Goal: Information Seeking & Learning: Find contact information

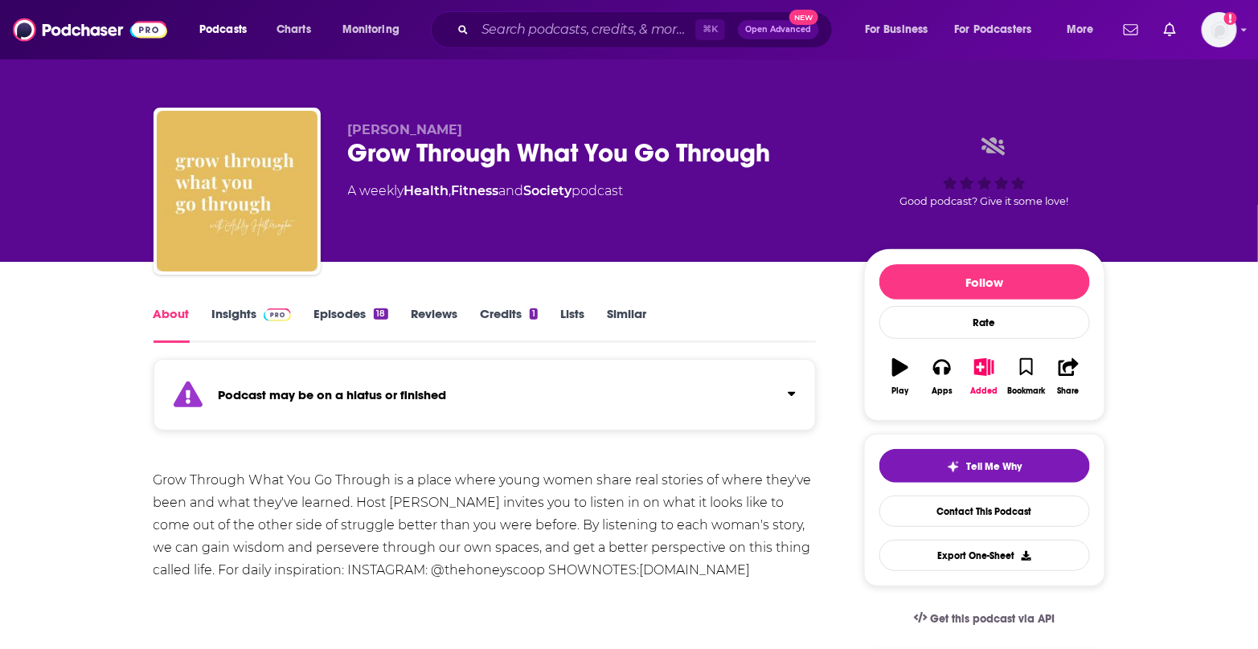
click at [341, 312] on link "Episodes 18" at bounding box center [350, 324] width 74 height 37
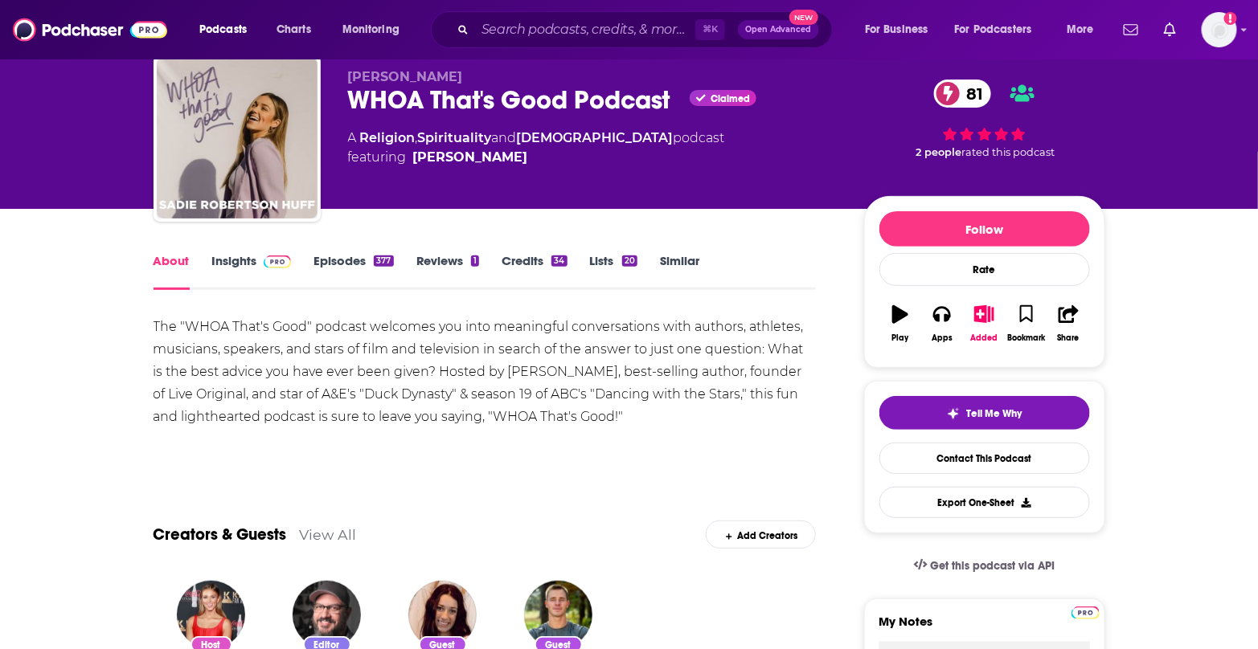
scroll to position [45, 0]
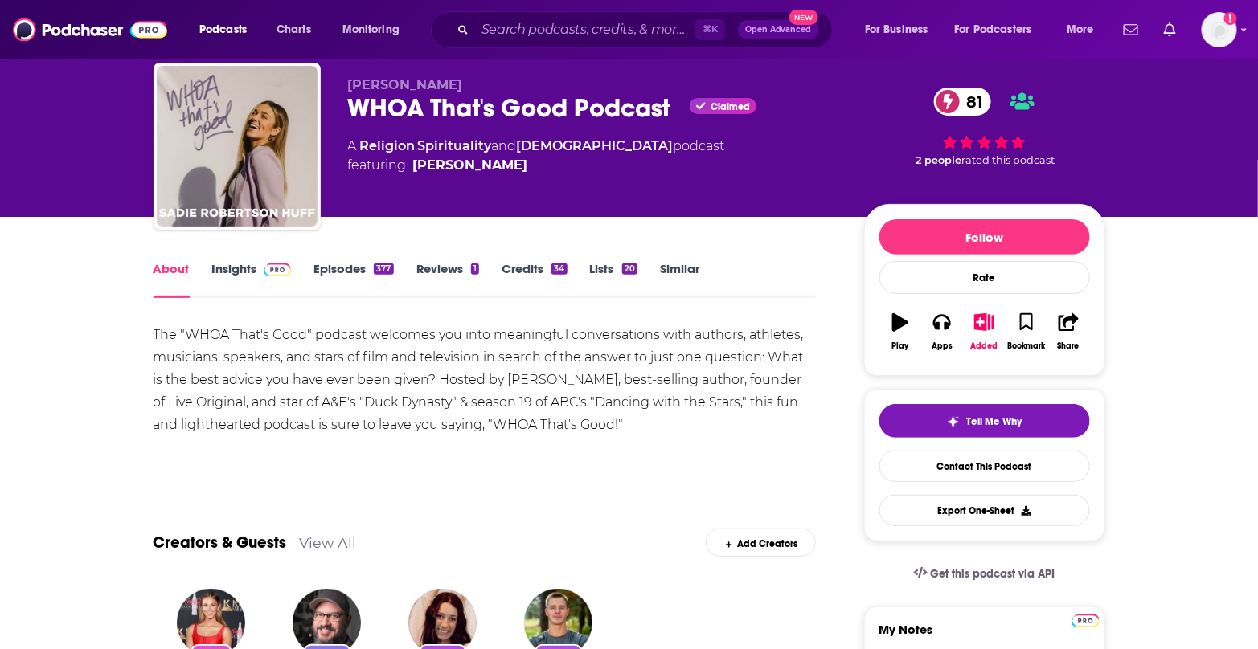
click at [345, 270] on link "Episodes 377" at bounding box center [353, 279] width 80 height 37
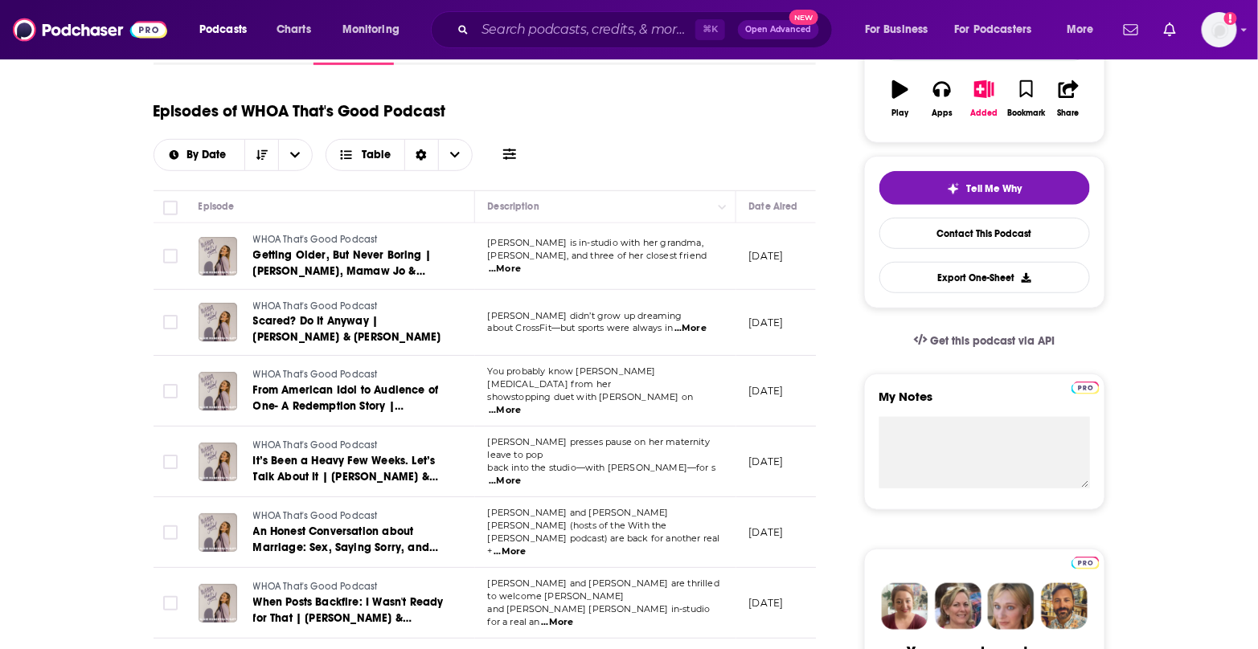
scroll to position [299, 0]
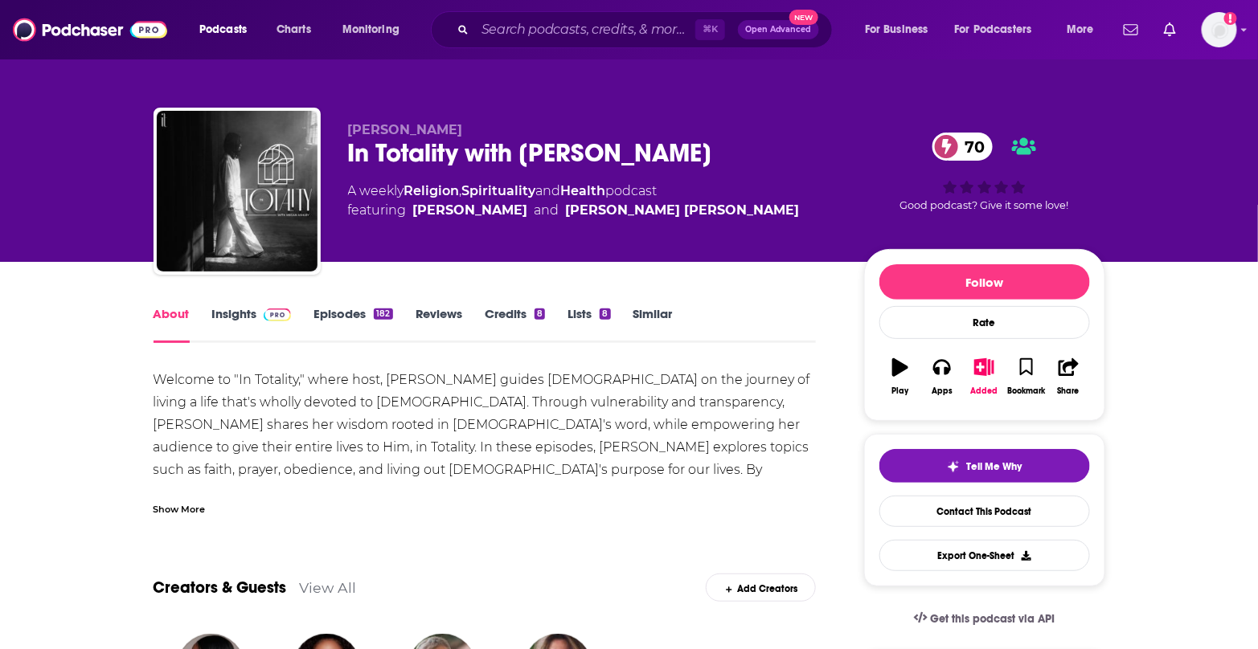
click at [358, 309] on link "Episodes 182" at bounding box center [352, 324] width 79 height 37
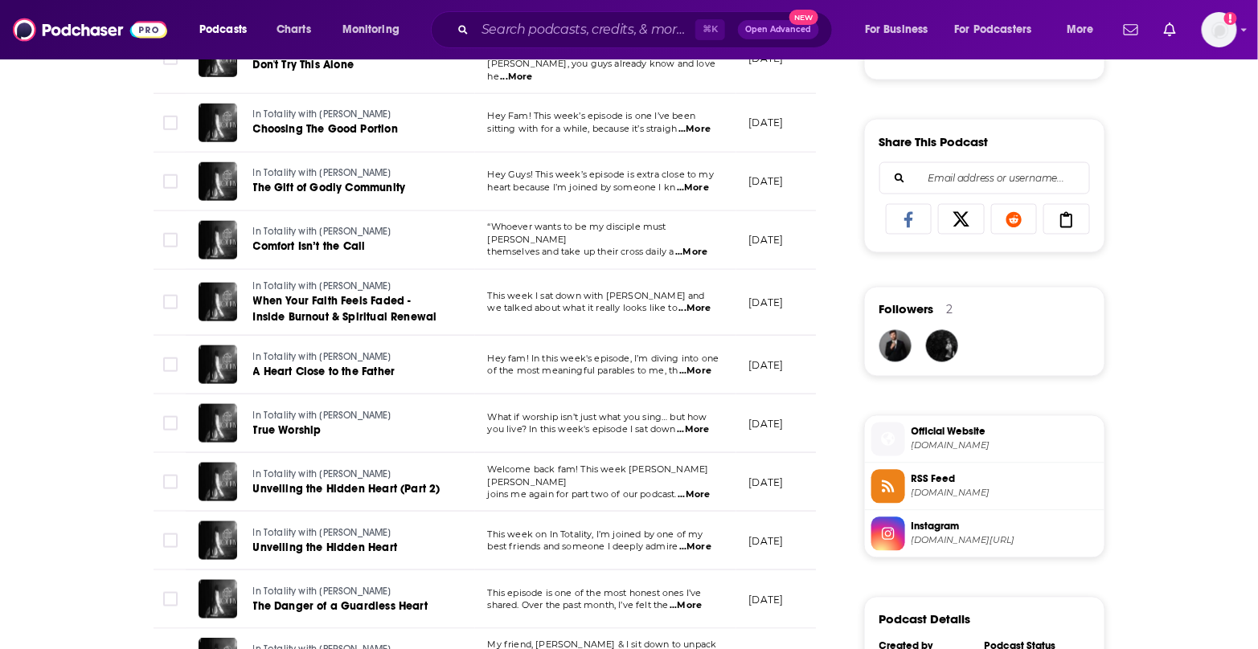
scroll to position [949, 0]
click at [941, 440] on span "art19.com" at bounding box center [1004, 446] width 186 height 12
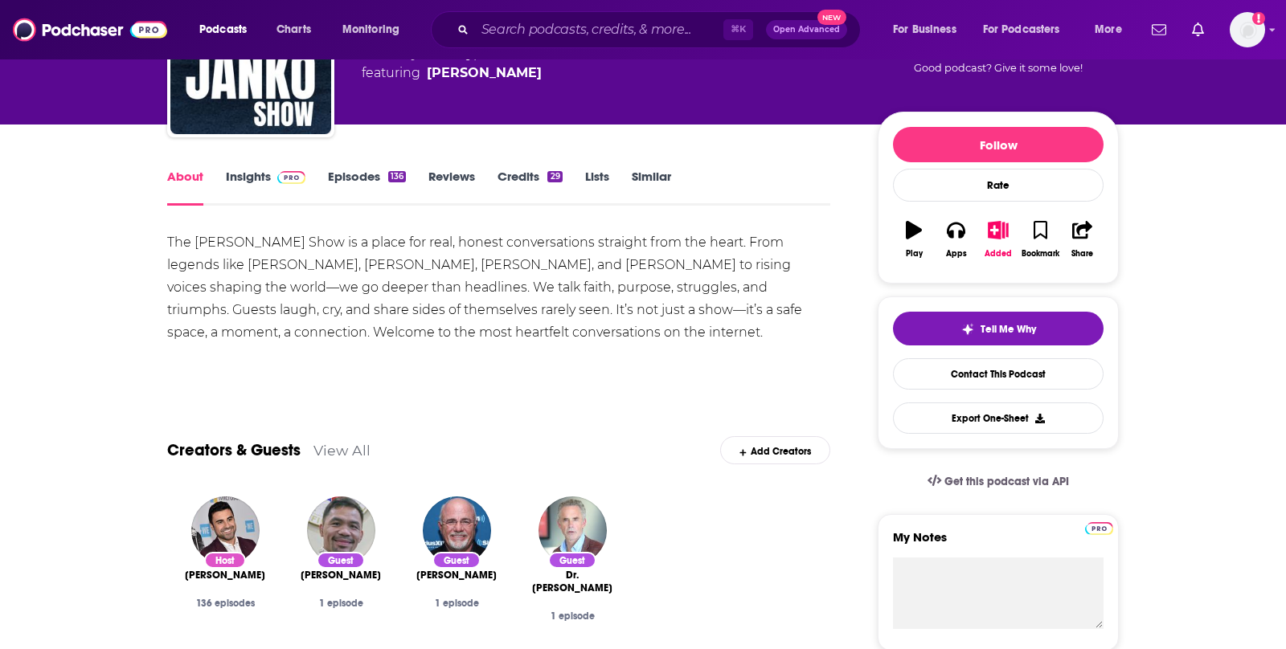
scroll to position [138, 0]
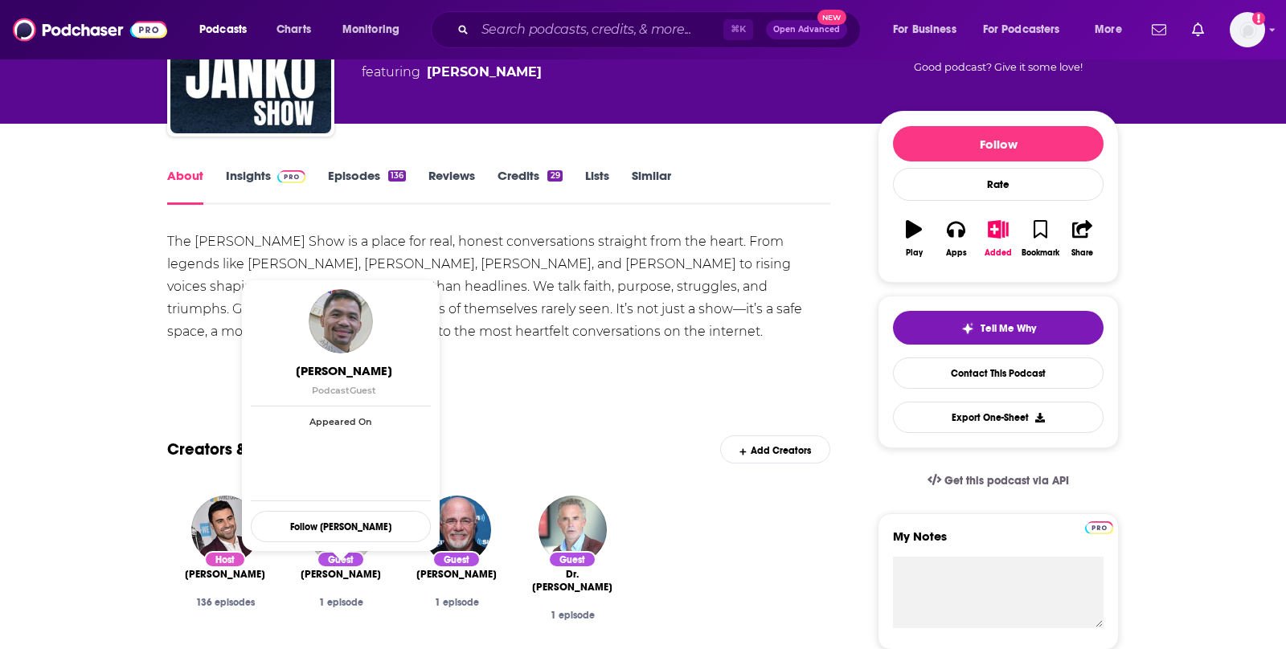
click at [337, 570] on span "Manny Pacquiao" at bounding box center [341, 574] width 80 height 13
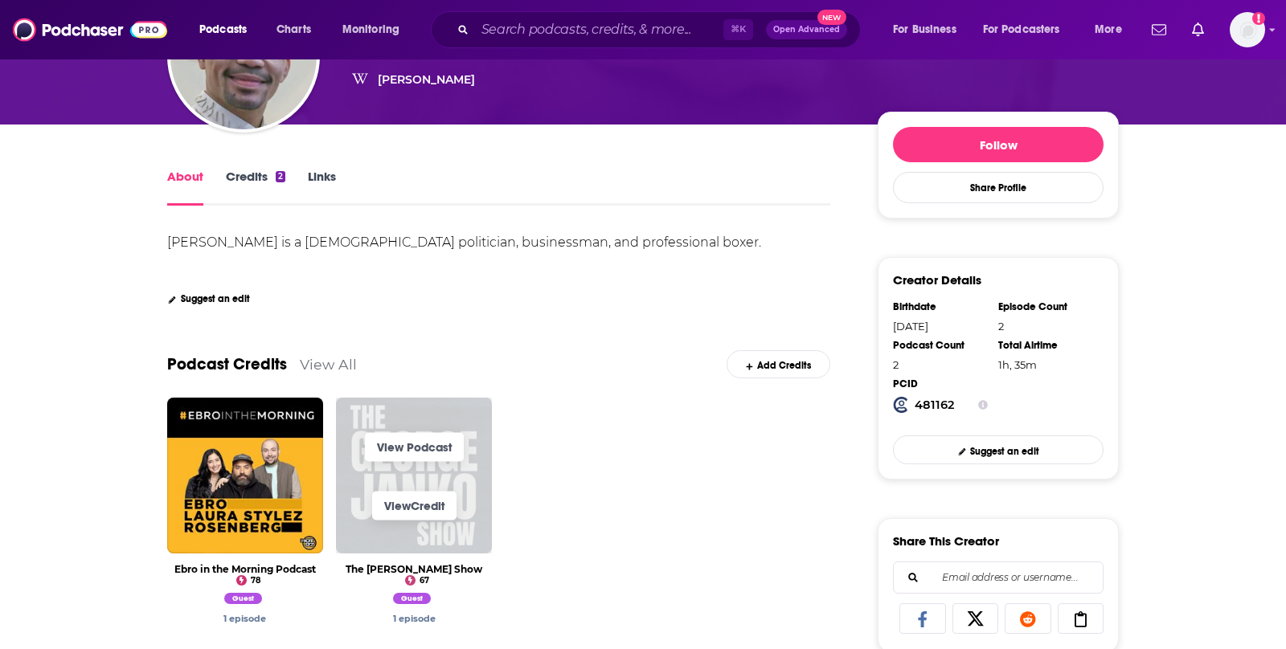
scroll to position [188, 0]
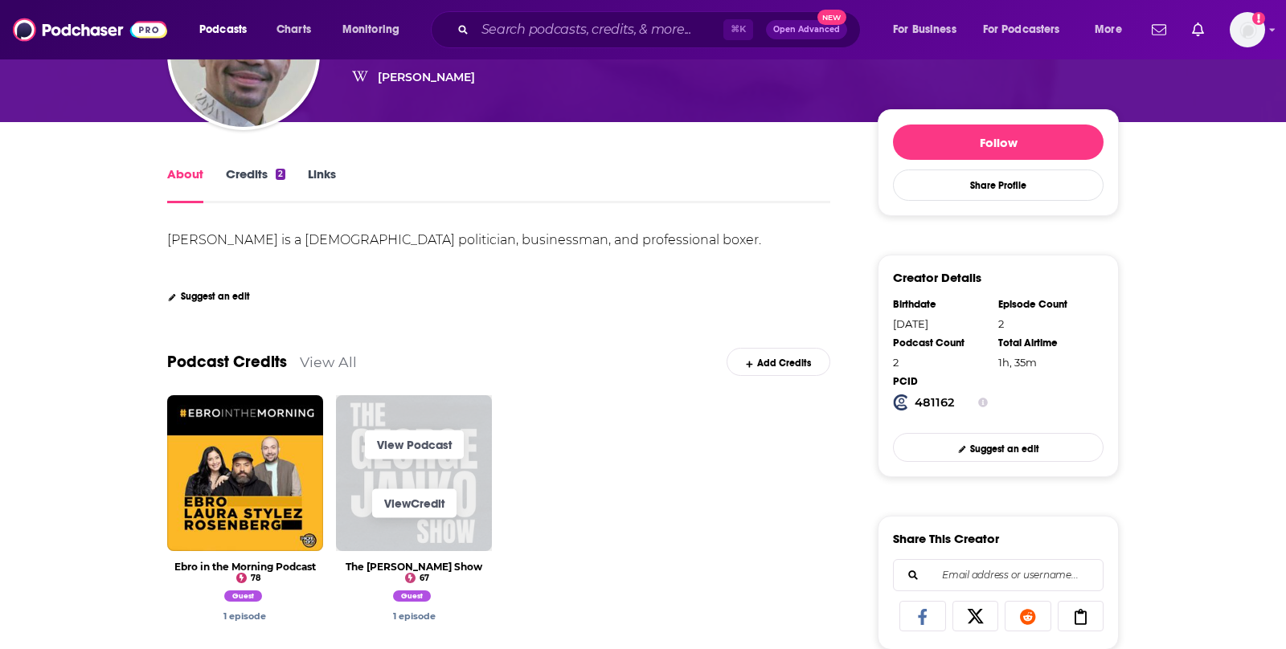
click at [417, 479] on span "View Credit" at bounding box center [414, 503] width 156 height 59
click at [422, 441] on link "View Podcast" at bounding box center [414, 444] width 99 height 29
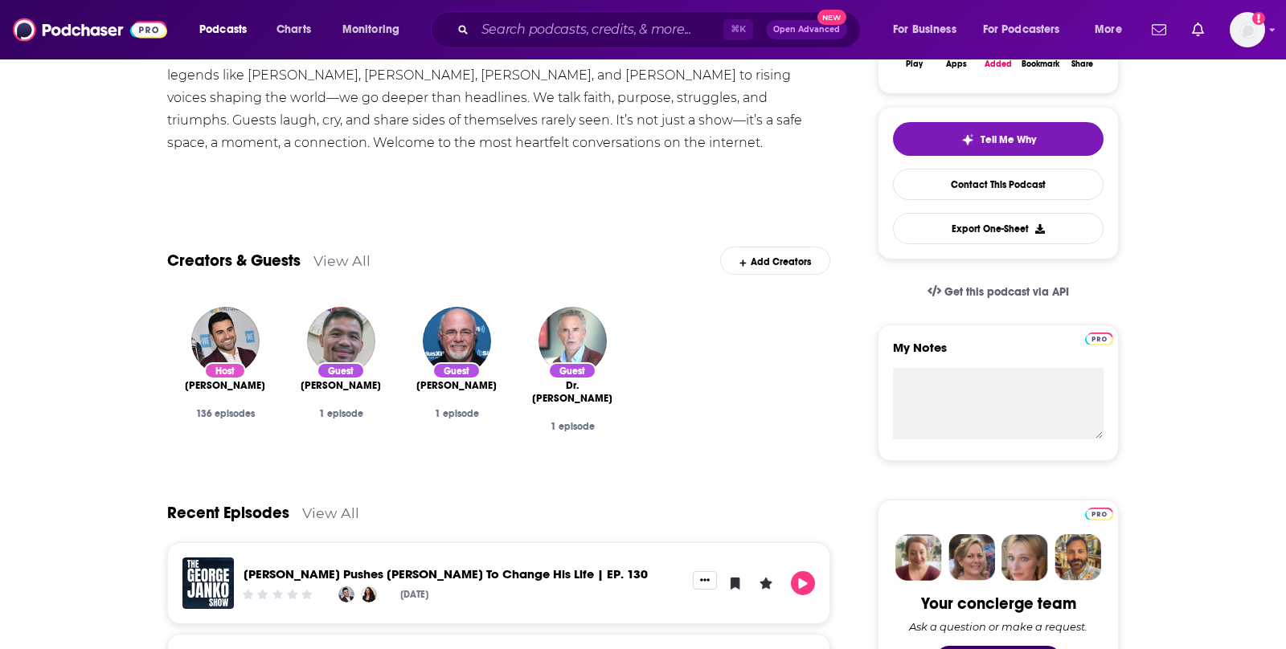
scroll to position [357, 0]
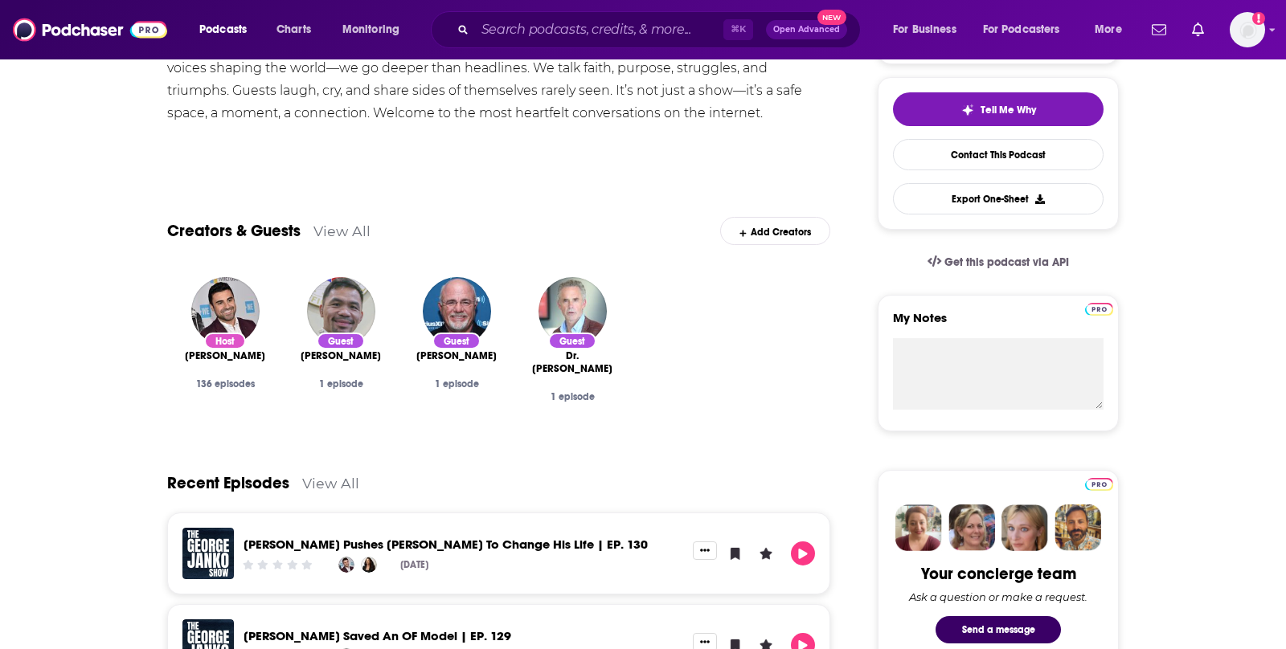
click at [345, 386] on div "1 episode" at bounding box center [341, 383] width 90 height 11
click at [345, 383] on div "1 episode" at bounding box center [341, 383] width 90 height 11
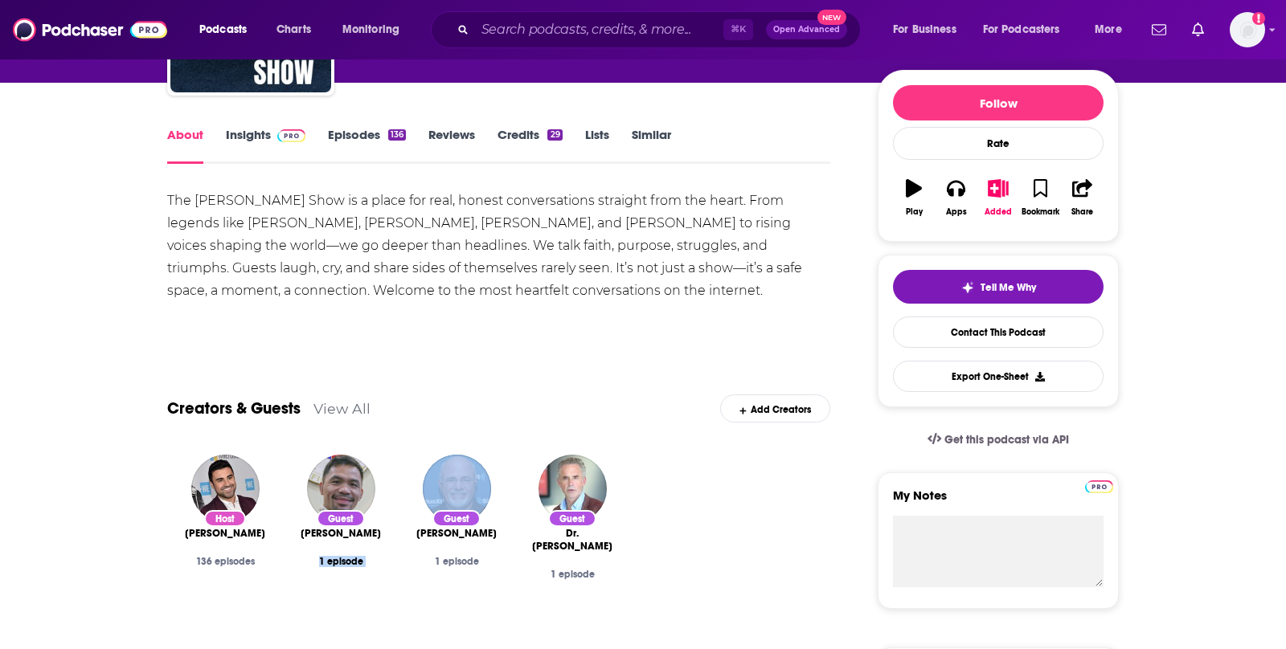
scroll to position [149, 0]
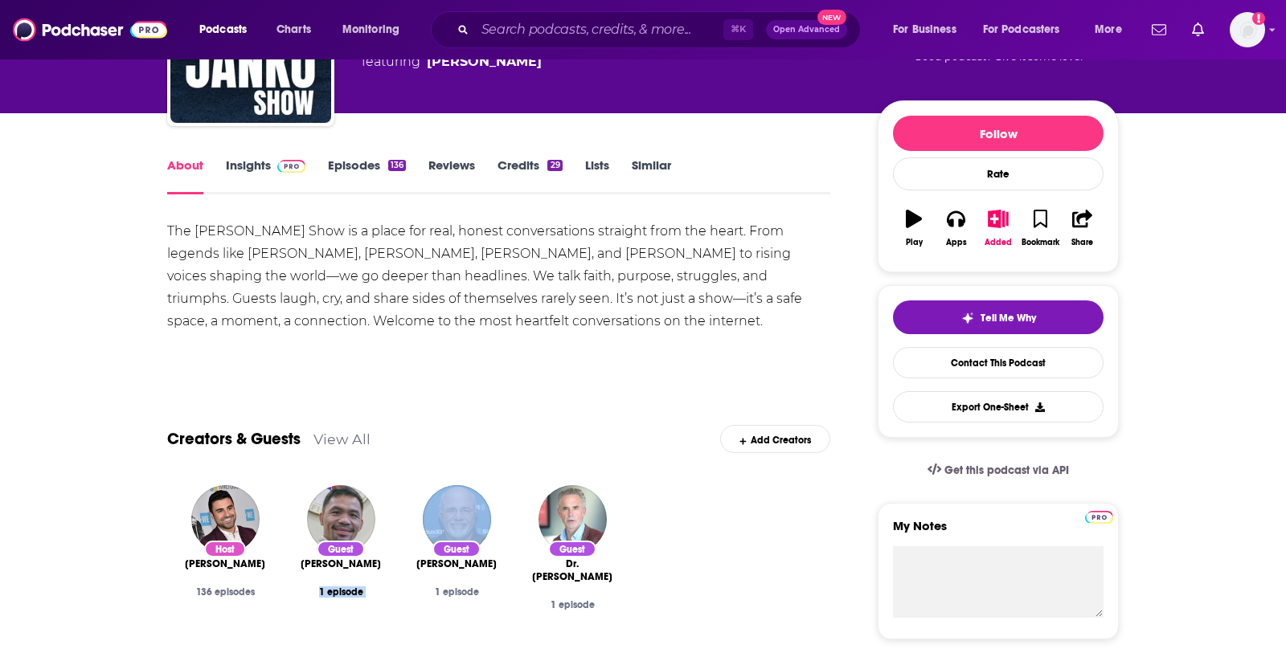
click at [345, 161] on link "Episodes 136" at bounding box center [367, 175] width 78 height 37
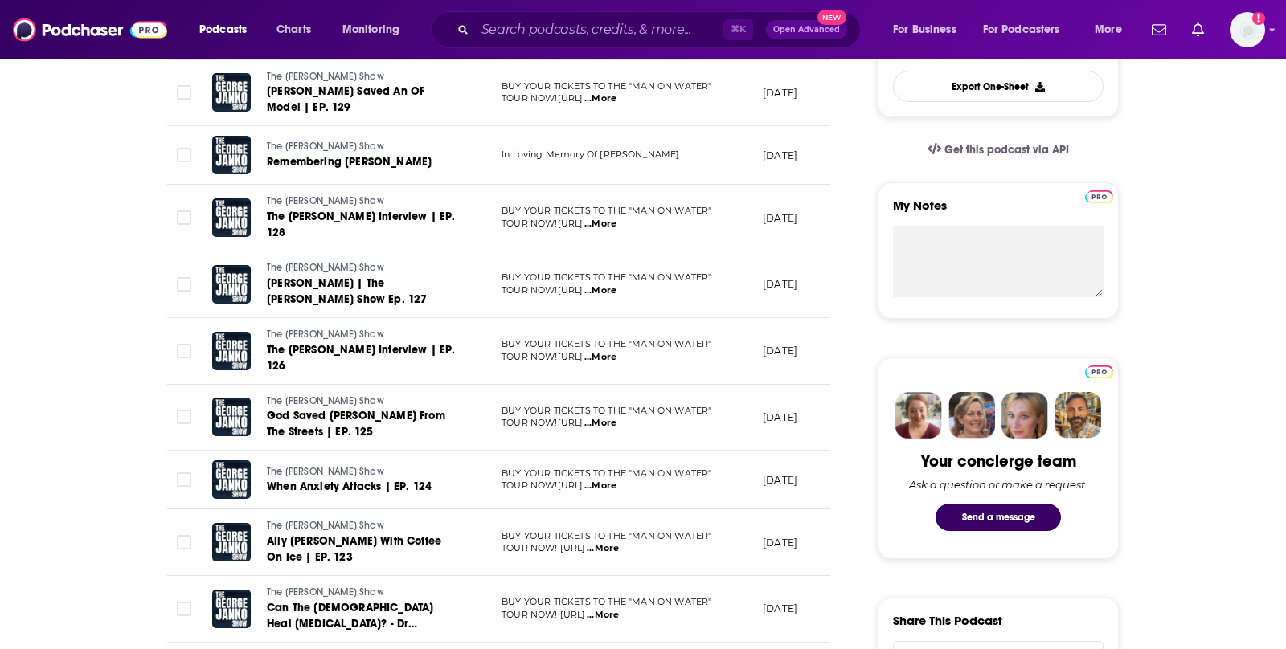
scroll to position [484, 0]
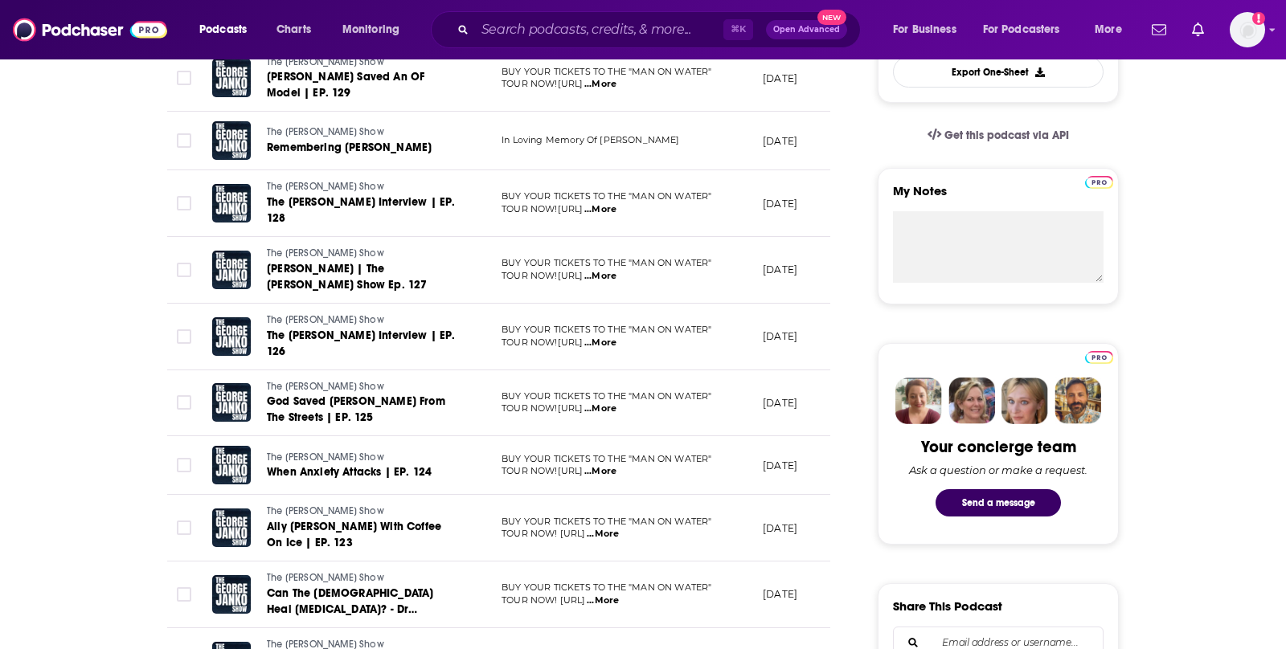
click at [616, 337] on span "...More" at bounding box center [600, 343] width 32 height 13
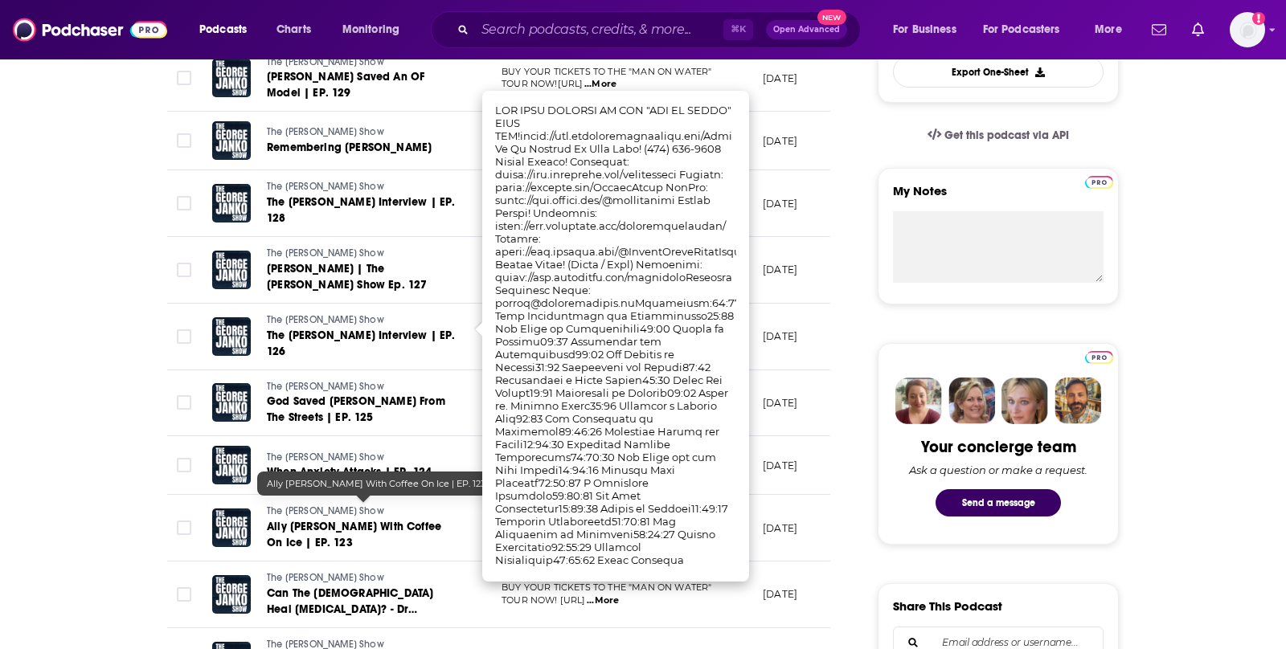
click at [384, 520] on span "Ally Yost - Christ With Coffee On Ice | EP. 123" at bounding box center [354, 535] width 174 height 30
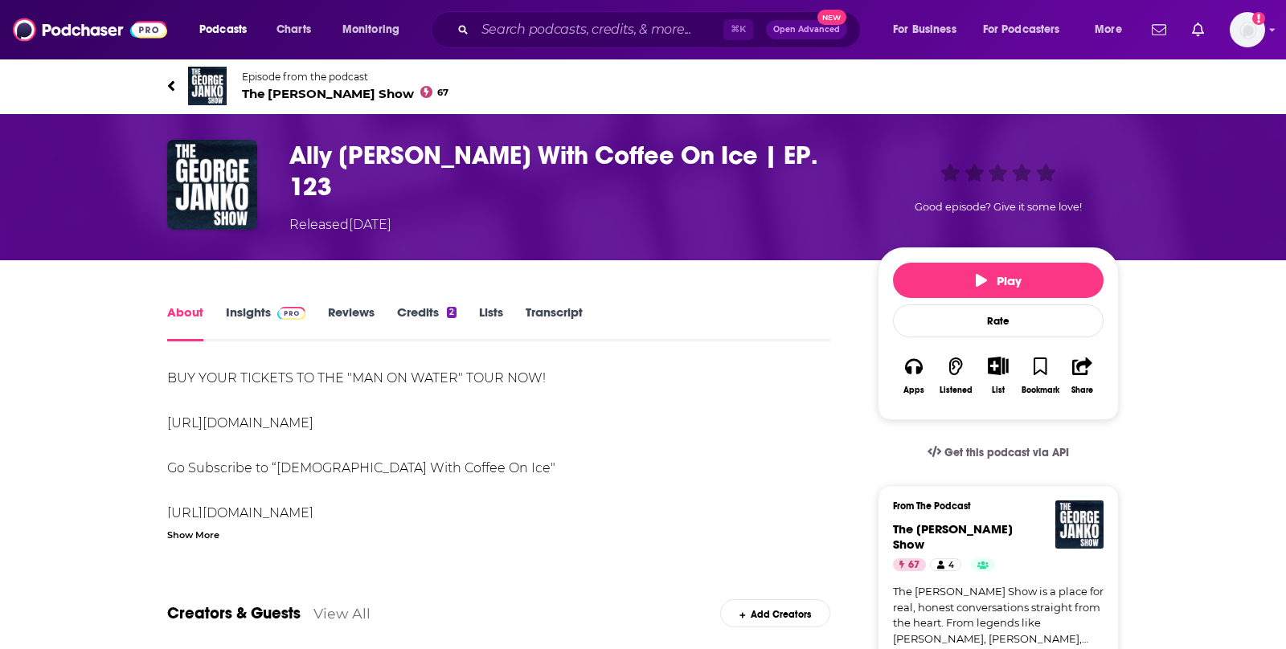
click at [203, 529] on div "Show More" at bounding box center [193, 533] width 52 height 15
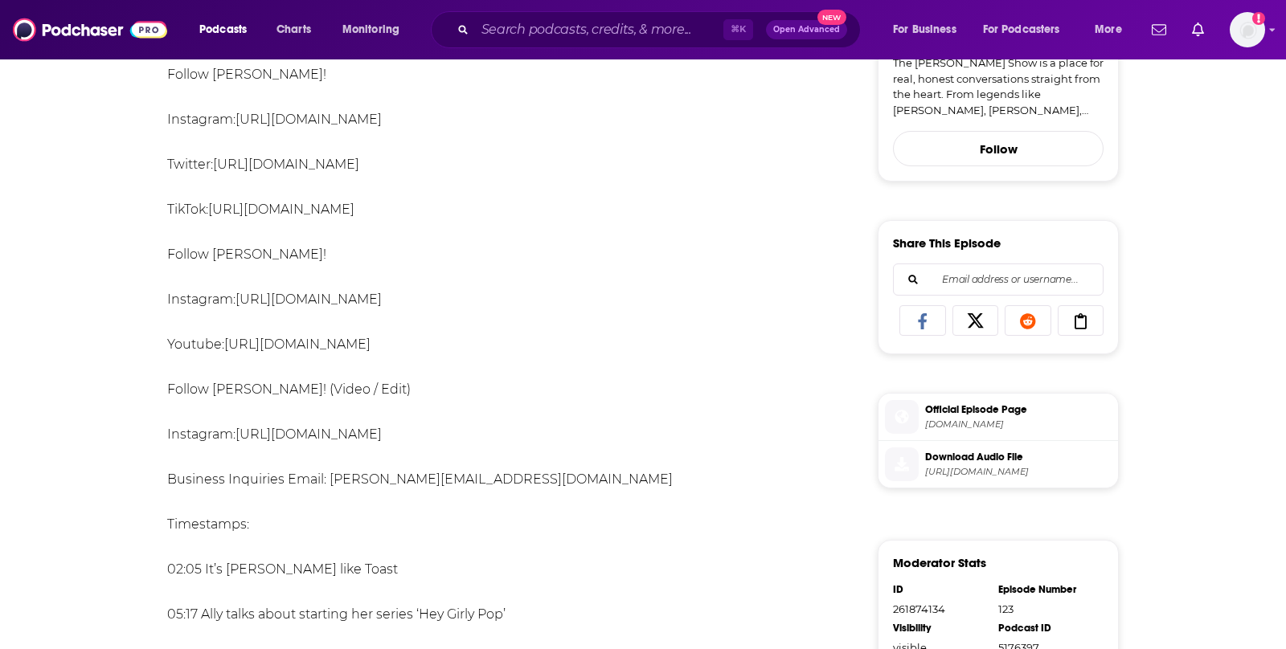
scroll to position [534, 0]
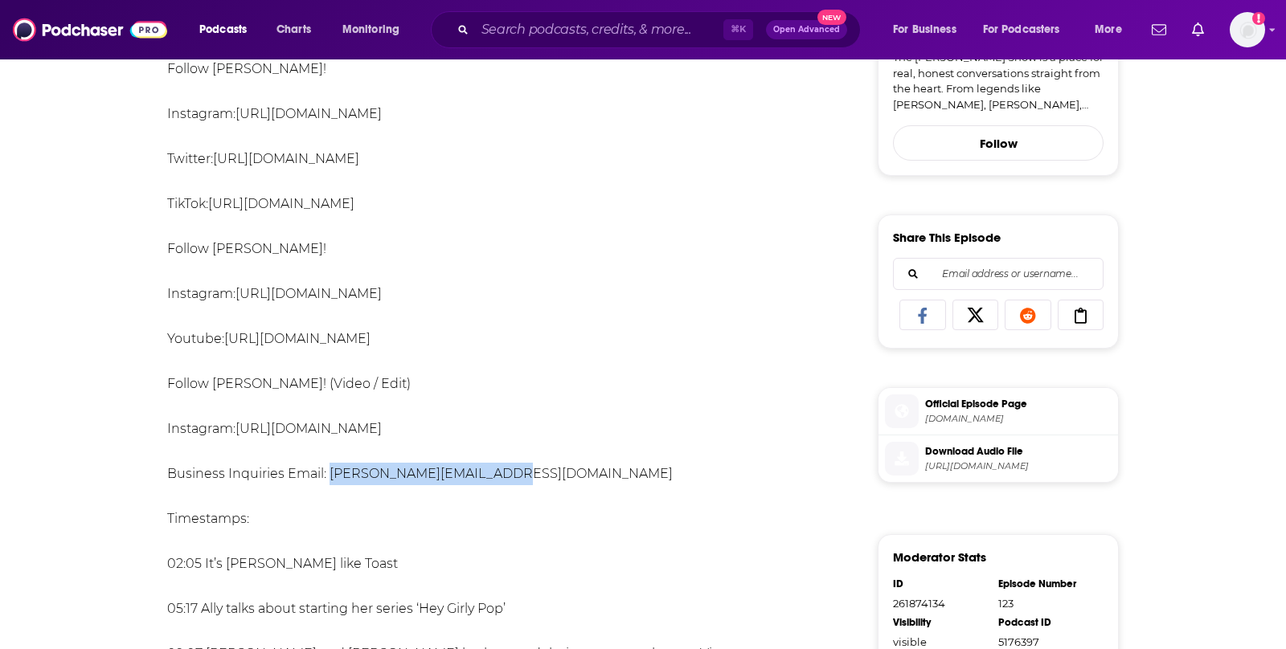
drag, startPoint x: 497, startPoint y: 477, endPoint x: 325, endPoint y: 476, distance: 171.2
copy div "george@divisionmedia.co"
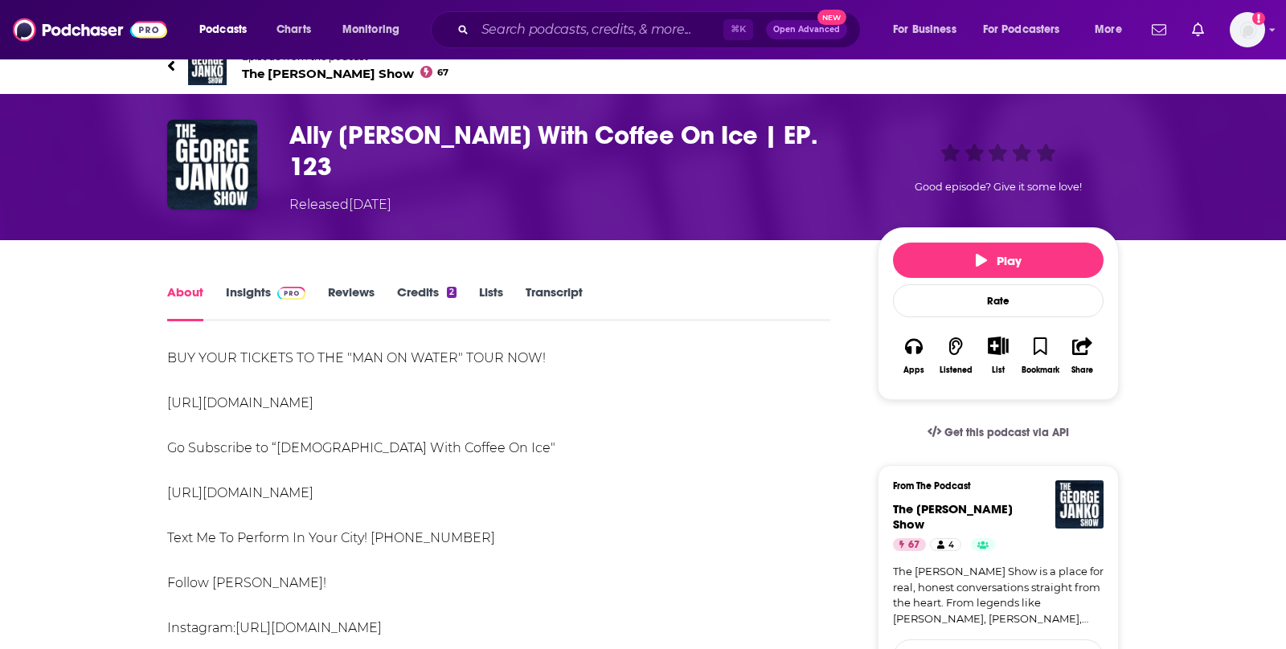
scroll to position [0, 0]
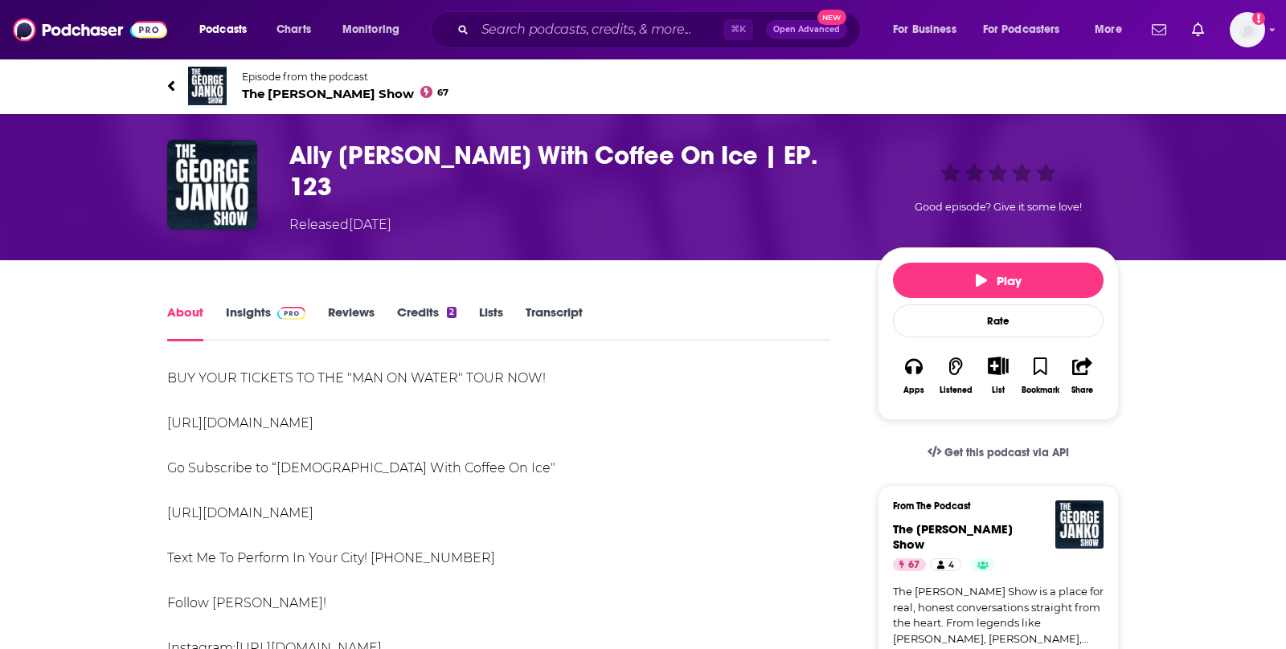
click at [555, 48] on div "Podcasts Charts Monitoring ⌘ K Open Advanced New For Business For Podcasters Mo…" at bounding box center [643, 29] width 1286 height 59
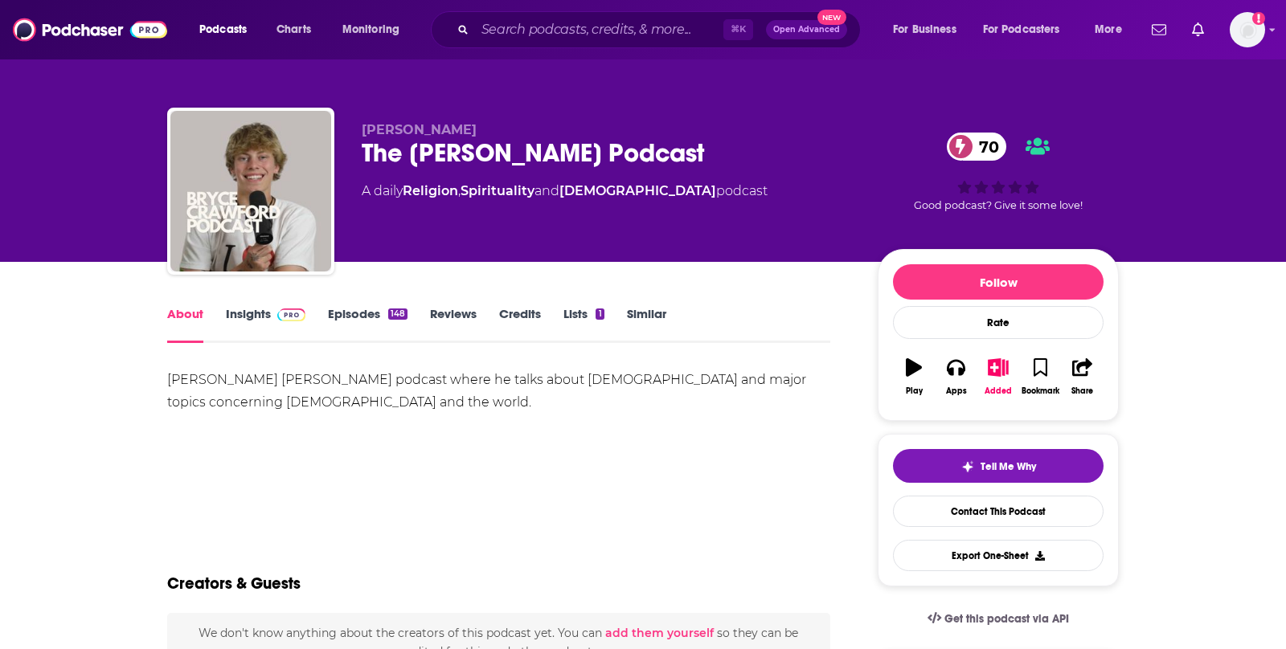
click at [258, 309] on link "Insights" at bounding box center [266, 324] width 80 height 37
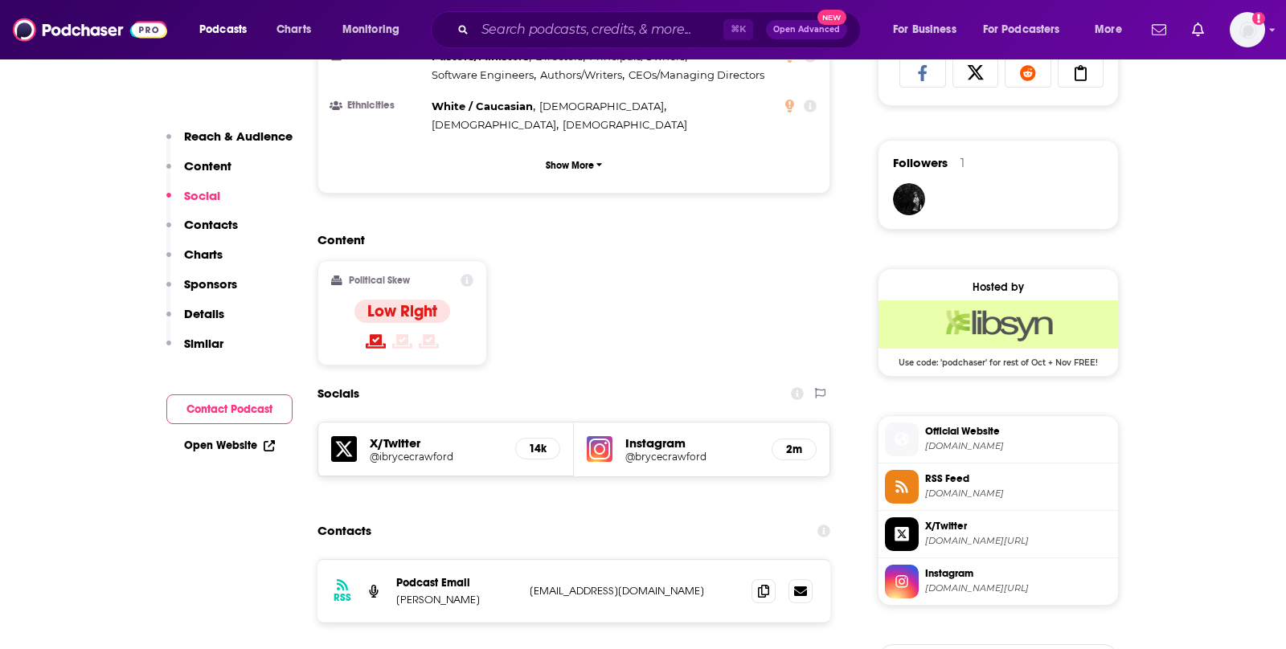
scroll to position [1118, 0]
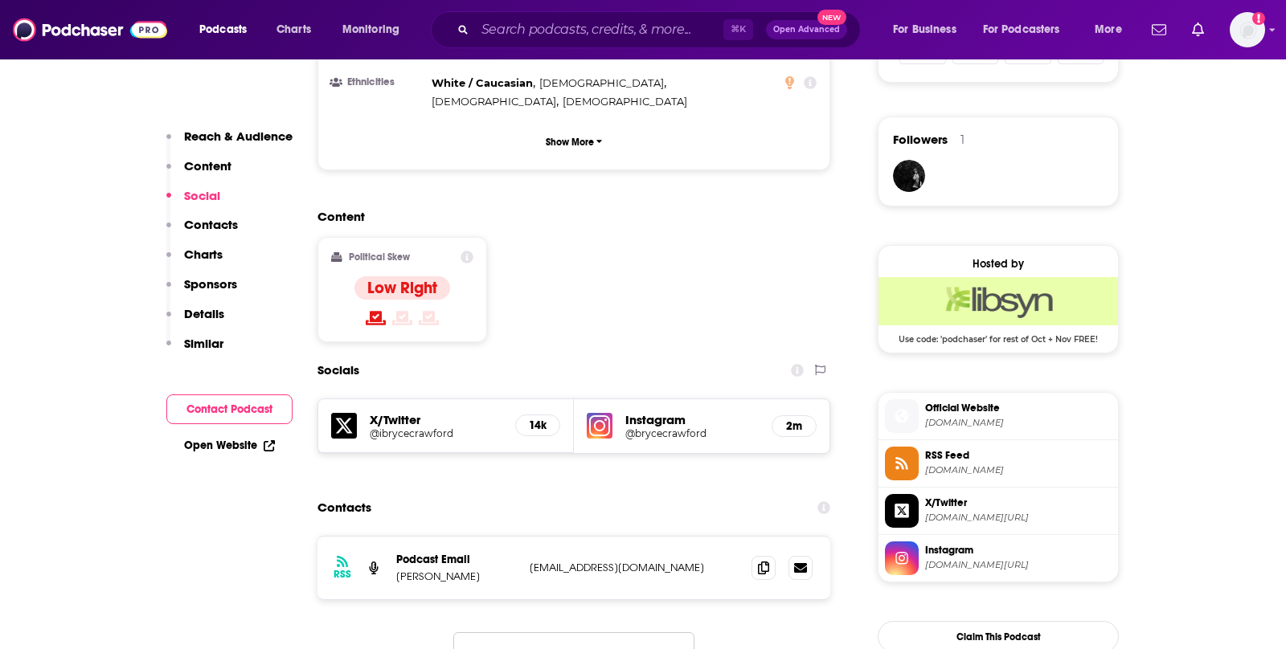
click at [963, 566] on link "Instagram [DOMAIN_NAME][URL]" at bounding box center [998, 559] width 227 height 34
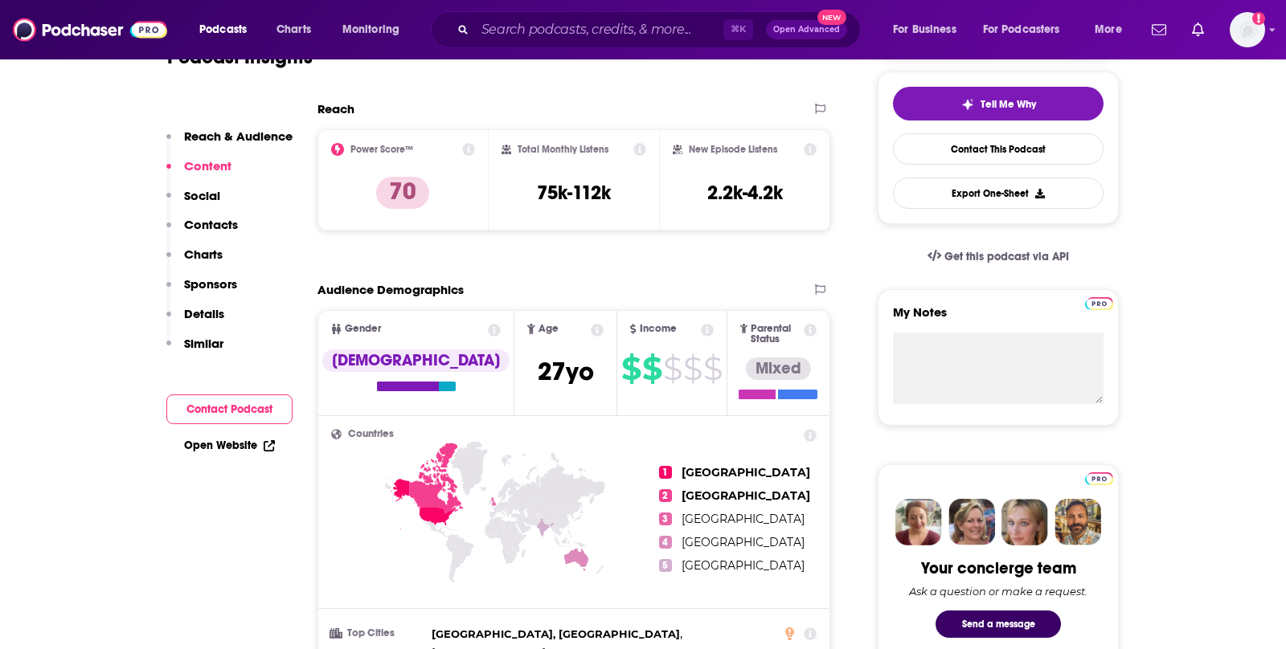
scroll to position [0, 0]
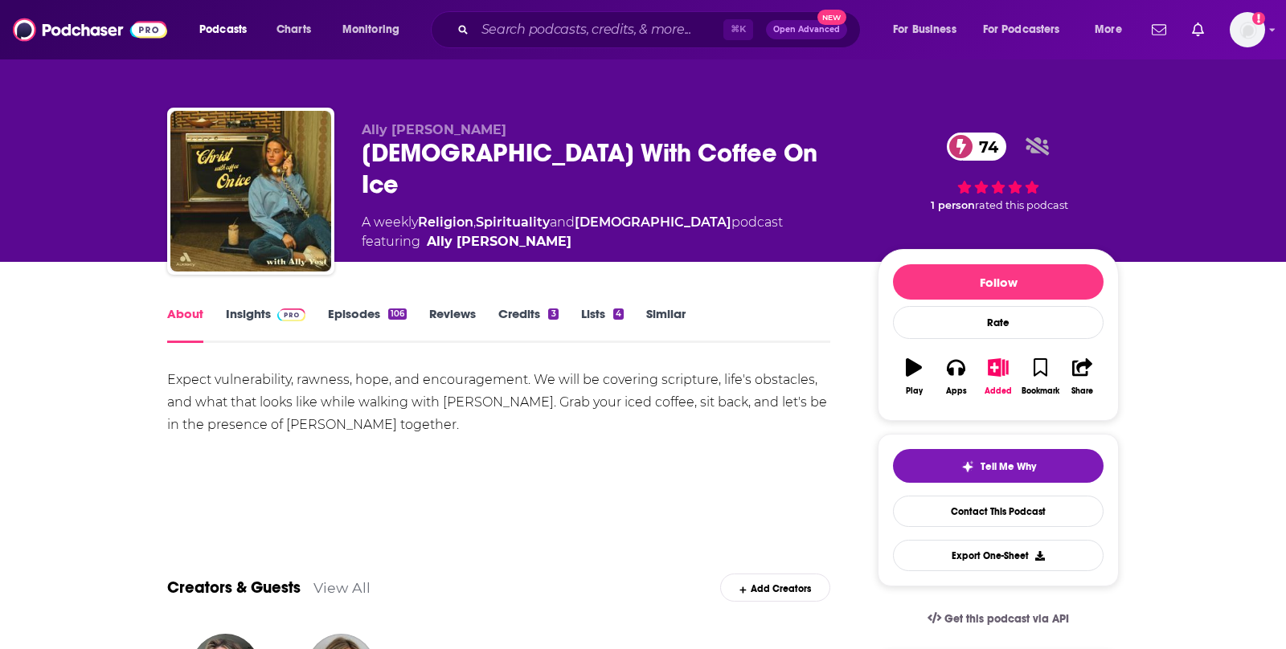
click at [252, 309] on link "Insights" at bounding box center [266, 324] width 80 height 37
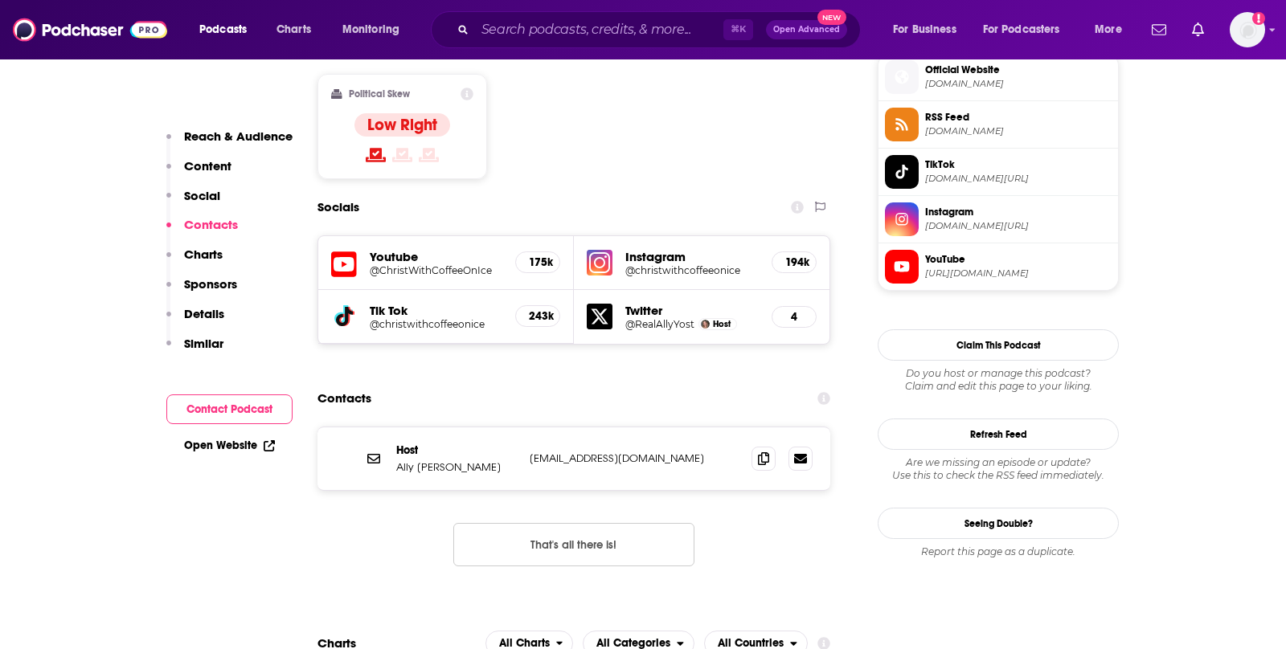
scroll to position [1313, 0]
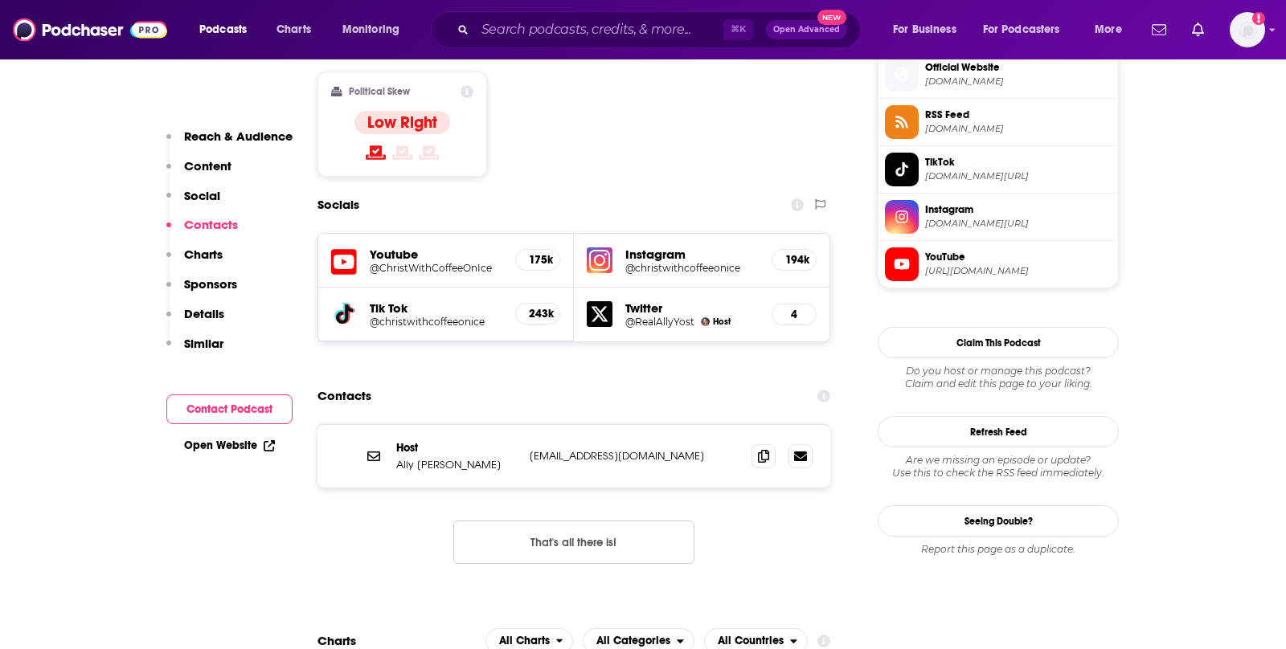
click at [1004, 265] on span "[URL][DOMAIN_NAME]" at bounding box center [1018, 271] width 186 height 12
click at [454, 262] on h5 "@ChristWithCoffeeOnIce" at bounding box center [436, 268] width 133 height 12
click at [647, 262] on h5 "@christwithcoffeeonice" at bounding box center [691, 268] width 133 height 12
